Goal: Use online tool/utility: Utilize a website feature to perform a specific function

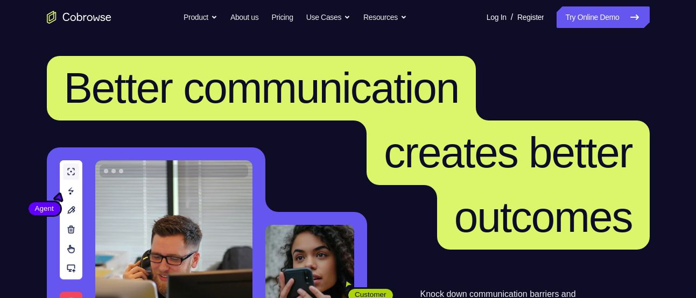
scroll to position [256, 0]
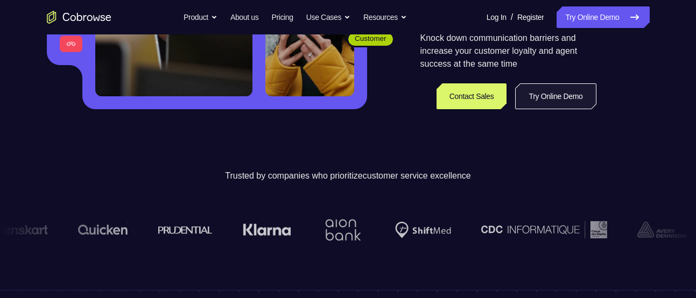
click at [553, 104] on link "Try Online Demo" at bounding box center [555, 96] width 81 height 26
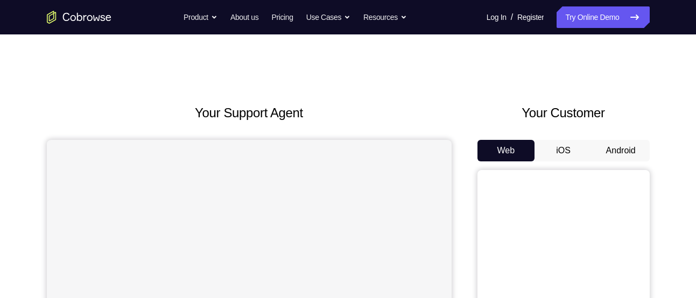
click at [615, 158] on button "Android" at bounding box center [621, 151] width 58 height 22
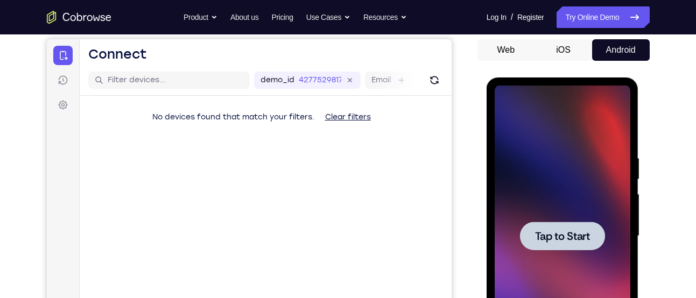
scroll to position [118, 0]
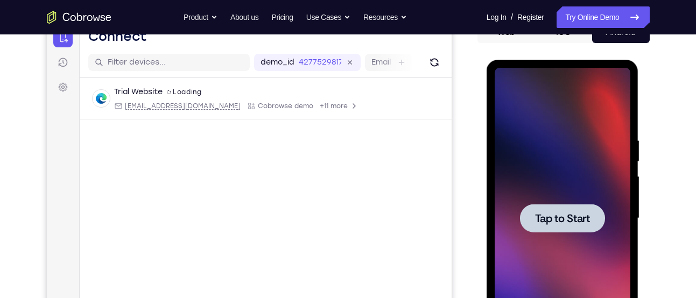
click at [574, 225] on div at bounding box center [562, 218] width 85 height 29
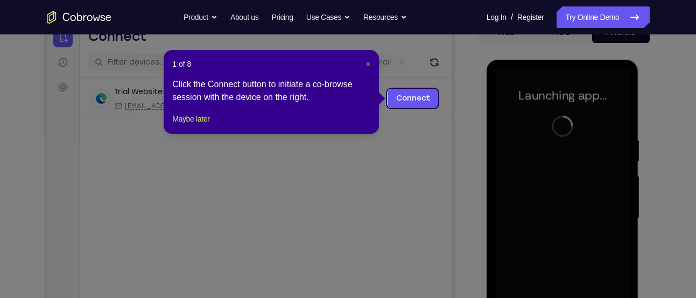
click at [370, 62] on span "×" at bounding box center [368, 64] width 4 height 9
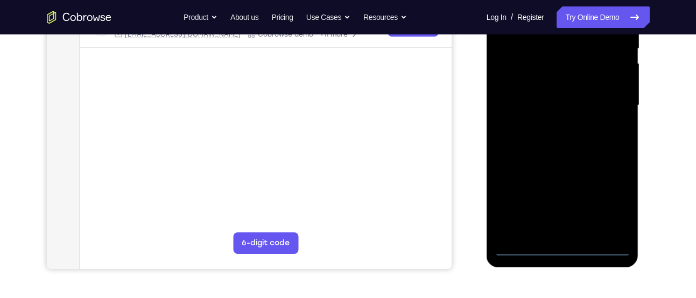
scroll to position [232, 0]
click at [566, 247] on div at bounding box center [562, 104] width 136 height 301
click at [609, 199] on div at bounding box center [562, 104] width 136 height 301
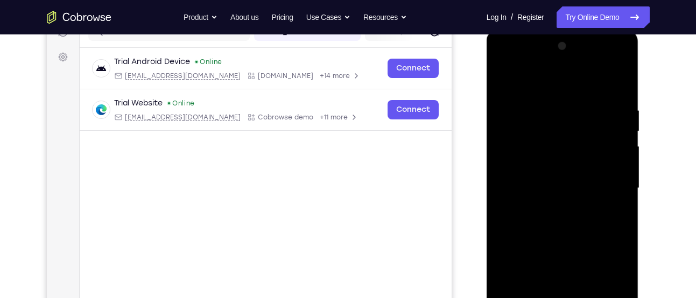
scroll to position [148, 0]
click at [504, 62] on div at bounding box center [562, 188] width 136 height 301
click at [605, 185] on div at bounding box center [562, 188] width 136 height 301
click at [550, 207] on div at bounding box center [562, 188] width 136 height 301
click at [529, 181] on div at bounding box center [562, 188] width 136 height 301
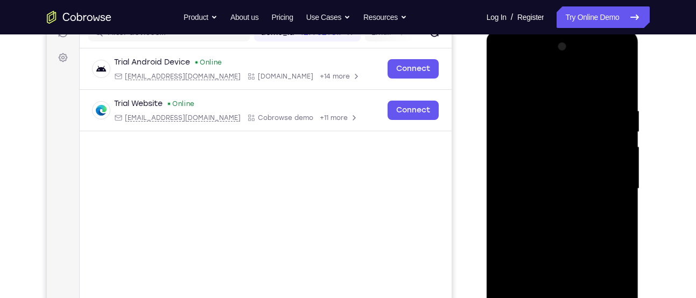
click at [519, 167] on div at bounding box center [562, 188] width 136 height 301
click at [545, 190] on div at bounding box center [562, 188] width 136 height 301
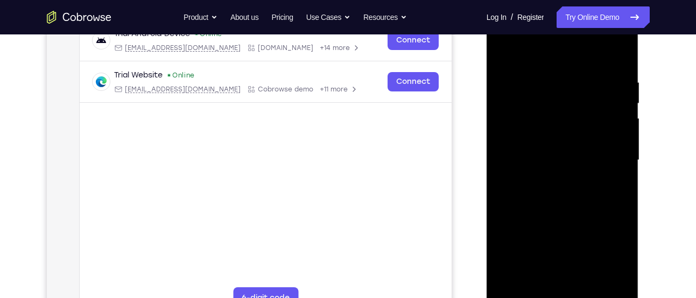
scroll to position [191, 0]
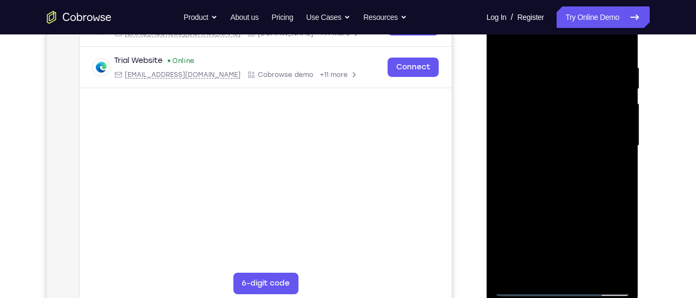
click at [555, 189] on div at bounding box center [562, 145] width 136 height 301
click at [586, 270] on div at bounding box center [562, 145] width 136 height 301
click at [554, 200] on div at bounding box center [562, 145] width 136 height 301
click at [540, 162] on div at bounding box center [562, 145] width 136 height 301
click at [508, 227] on div at bounding box center [562, 145] width 136 height 301
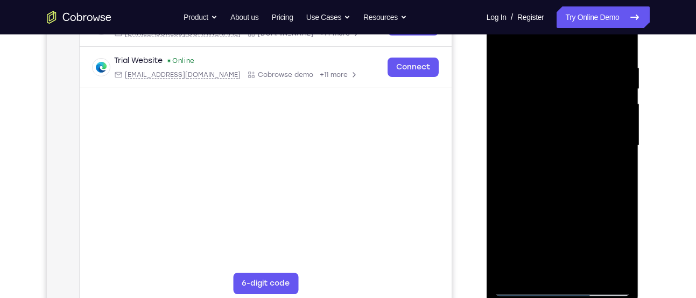
click at [521, 228] on div at bounding box center [562, 145] width 136 height 301
click at [573, 229] on div at bounding box center [562, 145] width 136 height 301
click at [552, 209] on div at bounding box center [562, 145] width 136 height 301
click at [511, 226] on div at bounding box center [562, 145] width 136 height 301
click at [614, 171] on div at bounding box center [562, 145] width 136 height 301
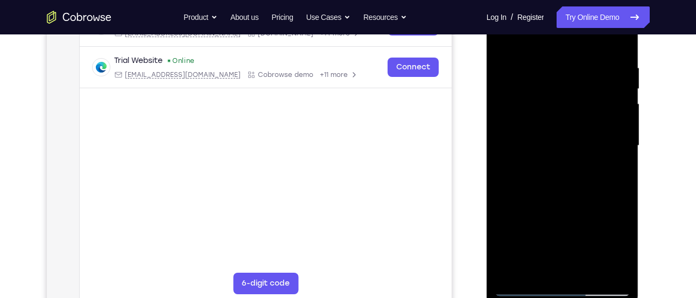
click at [501, 38] on div at bounding box center [562, 145] width 136 height 301
click at [575, 165] on div at bounding box center [562, 145] width 136 height 301
click at [620, 168] on div at bounding box center [562, 145] width 136 height 301
click at [502, 38] on div at bounding box center [562, 145] width 136 height 301
click at [530, 157] on div at bounding box center [562, 145] width 136 height 301
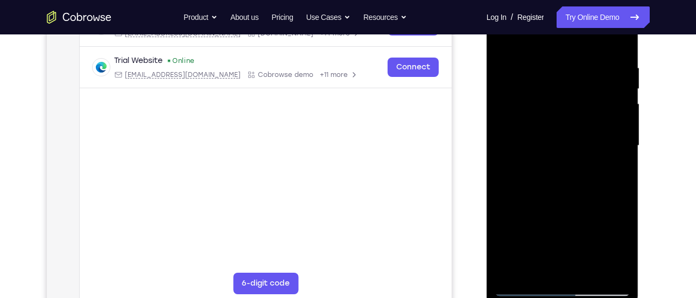
click at [535, 157] on div at bounding box center [562, 145] width 136 height 301
click at [502, 38] on div at bounding box center [562, 145] width 136 height 301
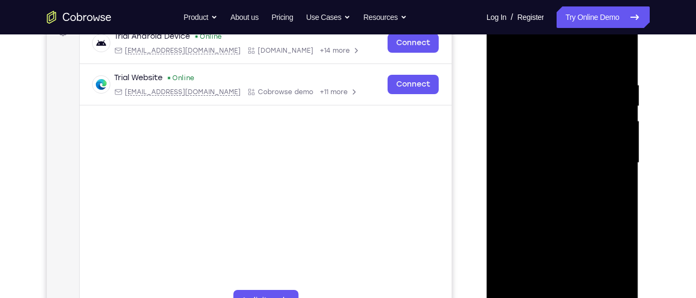
scroll to position [173, 0]
click at [620, 283] on div at bounding box center [562, 163] width 136 height 301
click at [538, 286] on div at bounding box center [562, 163] width 136 height 301
click at [538, 51] on div at bounding box center [562, 163] width 136 height 301
click at [553, 74] on div at bounding box center [562, 163] width 136 height 301
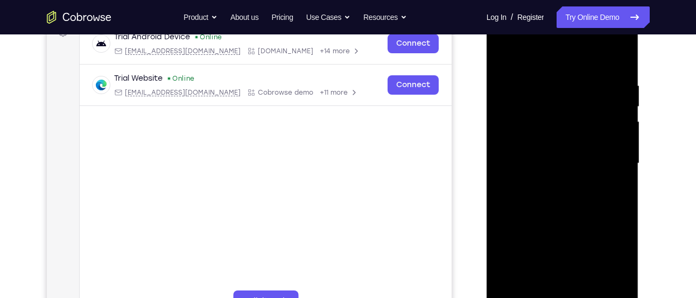
click at [549, 94] on div at bounding box center [562, 163] width 136 height 301
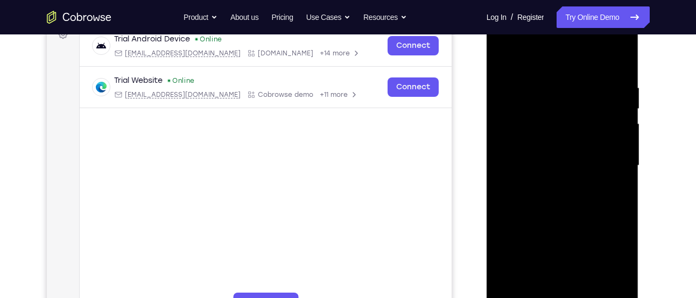
click at [597, 219] on div at bounding box center [562, 165] width 136 height 301
click at [610, 187] on div at bounding box center [562, 165] width 136 height 301
click at [504, 198] on div at bounding box center [562, 165] width 136 height 301
click at [501, 59] on div at bounding box center [562, 165] width 136 height 301
click at [545, 192] on div at bounding box center [562, 165] width 136 height 301
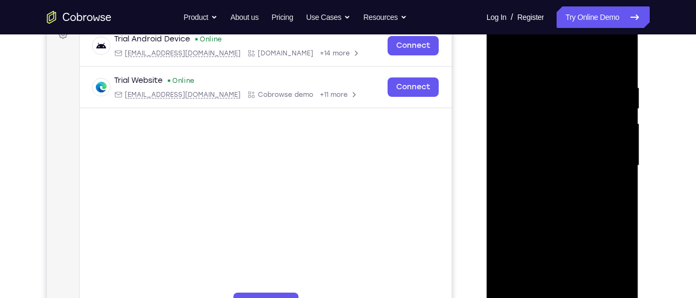
click at [501, 201] on div at bounding box center [562, 165] width 136 height 301
click at [625, 103] on div at bounding box center [562, 165] width 136 height 301
click at [505, 58] on div at bounding box center [562, 165] width 136 height 301
click at [509, 235] on div at bounding box center [562, 165] width 136 height 301
click at [504, 198] on div at bounding box center [562, 165] width 136 height 301
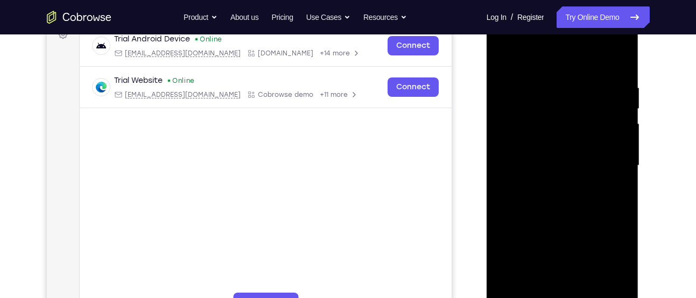
click at [506, 66] on div at bounding box center [562, 165] width 136 height 301
click at [607, 249] on div at bounding box center [562, 165] width 136 height 301
click at [499, 56] on div at bounding box center [562, 165] width 136 height 301
click at [549, 174] on div at bounding box center [562, 165] width 136 height 301
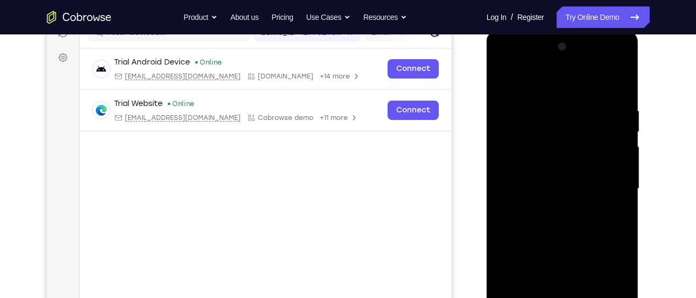
scroll to position [130, 0]
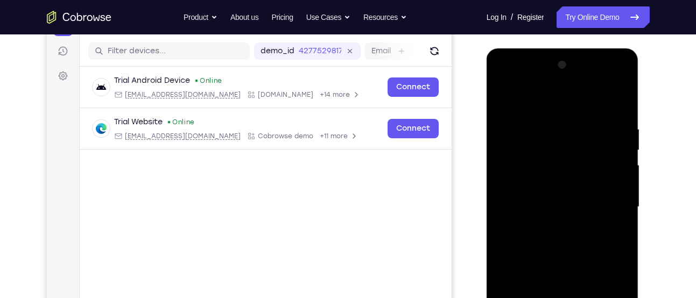
click at [617, 68] on div at bounding box center [562, 206] width 136 height 301
click at [593, 141] on div at bounding box center [562, 206] width 136 height 301
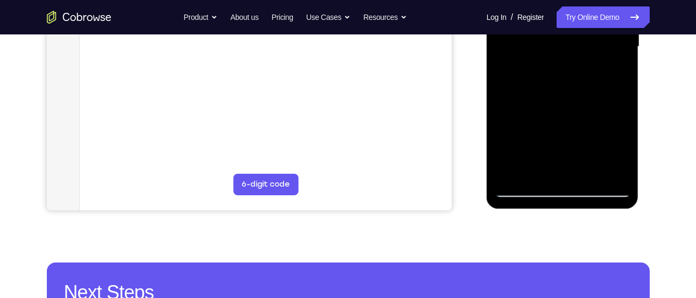
scroll to position [295, 0]
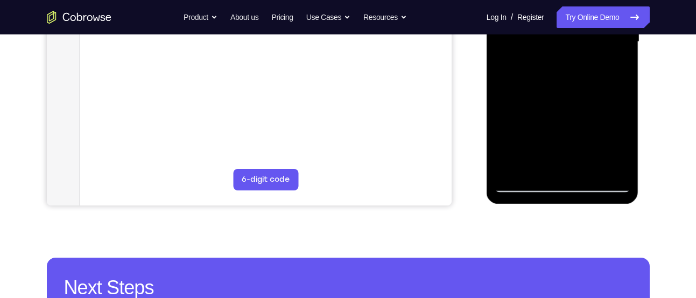
click at [608, 66] on div at bounding box center [562, 41] width 136 height 301
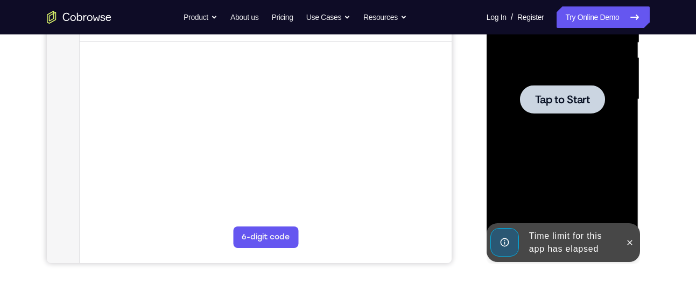
scroll to position [235, 0]
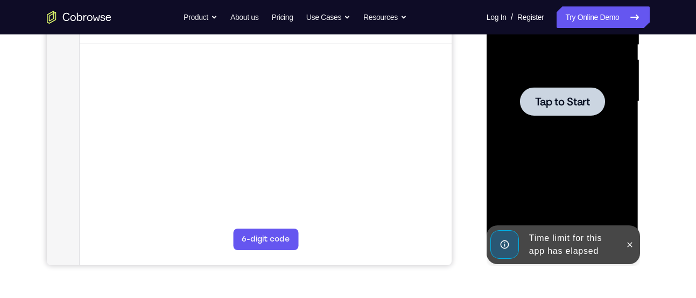
click at [571, 107] on span "Tap to Start" at bounding box center [562, 101] width 55 height 11
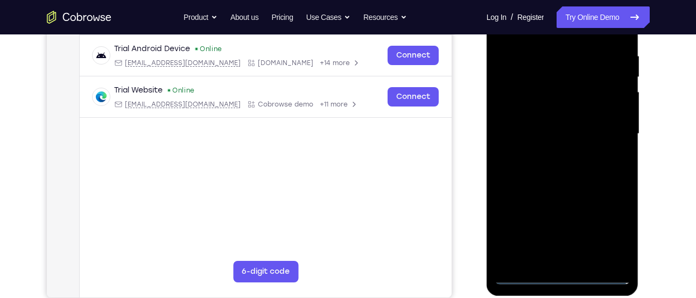
scroll to position [212, 0]
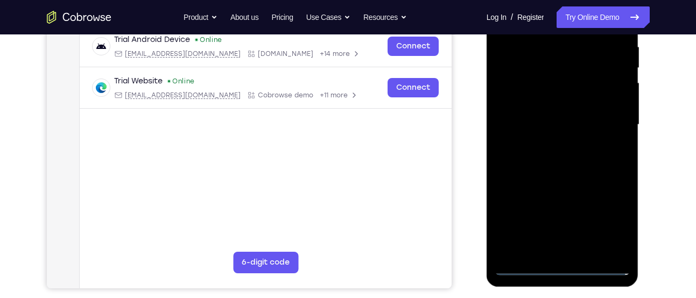
click at [562, 268] on div at bounding box center [562, 124] width 136 height 301
click at [611, 211] on div at bounding box center [562, 124] width 136 height 301
click at [598, 265] on div at bounding box center [562, 124] width 136 height 301
drag, startPoint x: 534, startPoint y: 162, endPoint x: 621, endPoint y: 166, distance: 87.2
click at [621, 166] on div at bounding box center [562, 124] width 136 height 301
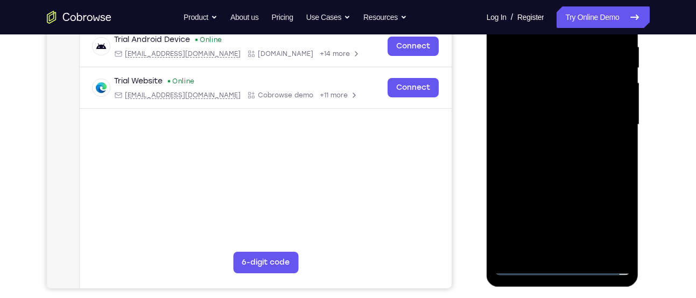
drag, startPoint x: 565, startPoint y: 163, endPoint x: 474, endPoint y: 177, distance: 91.4
drag, startPoint x: 474, startPoint y: 177, endPoint x: 521, endPoint y: 195, distance: 49.7
click at [521, 195] on div at bounding box center [562, 124] width 136 height 301
